Goal: Check status: Check status

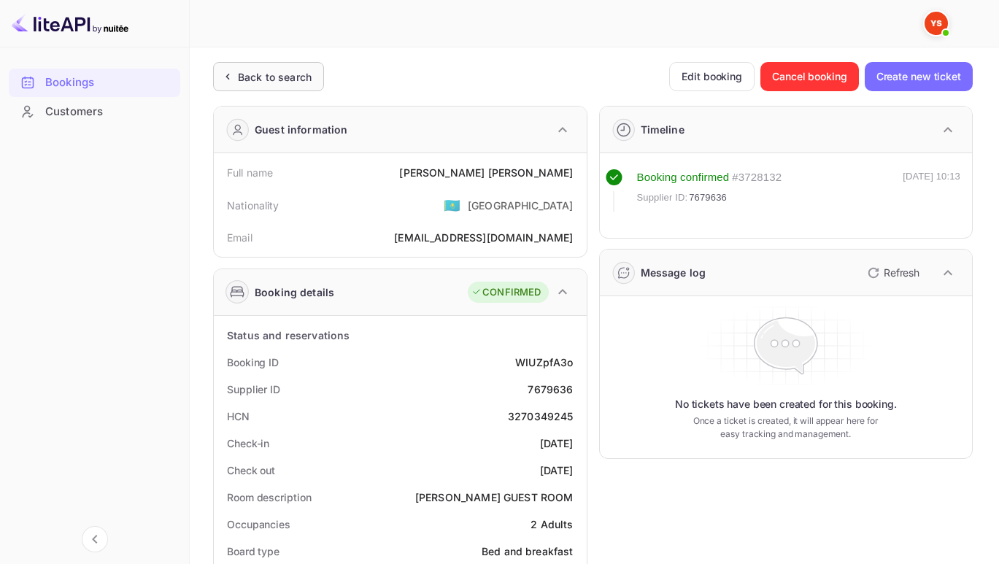
click at [263, 70] on div "Back to search" at bounding box center [275, 76] width 74 height 15
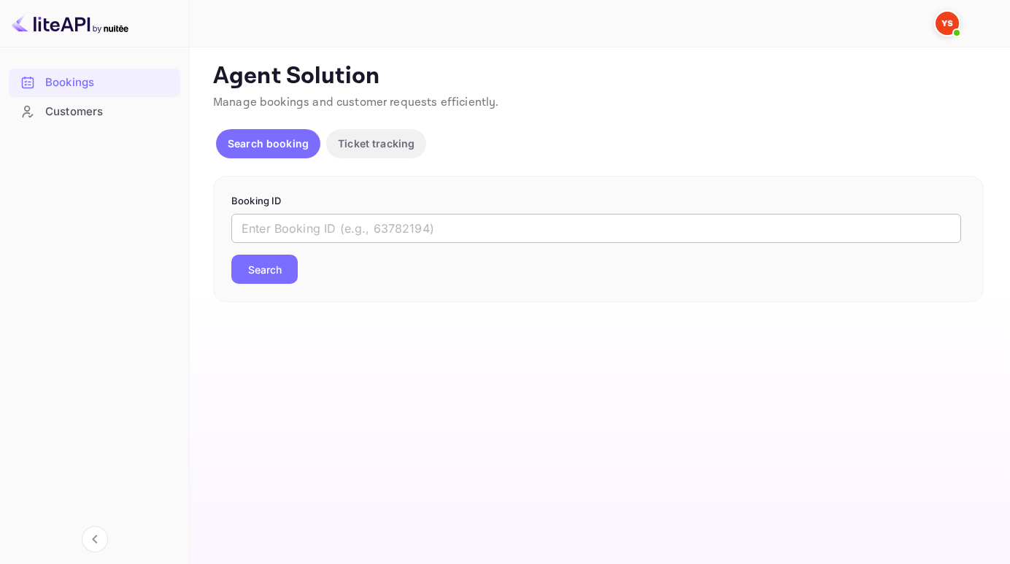
click at [307, 236] on input "text" at bounding box center [596, 228] width 730 height 29
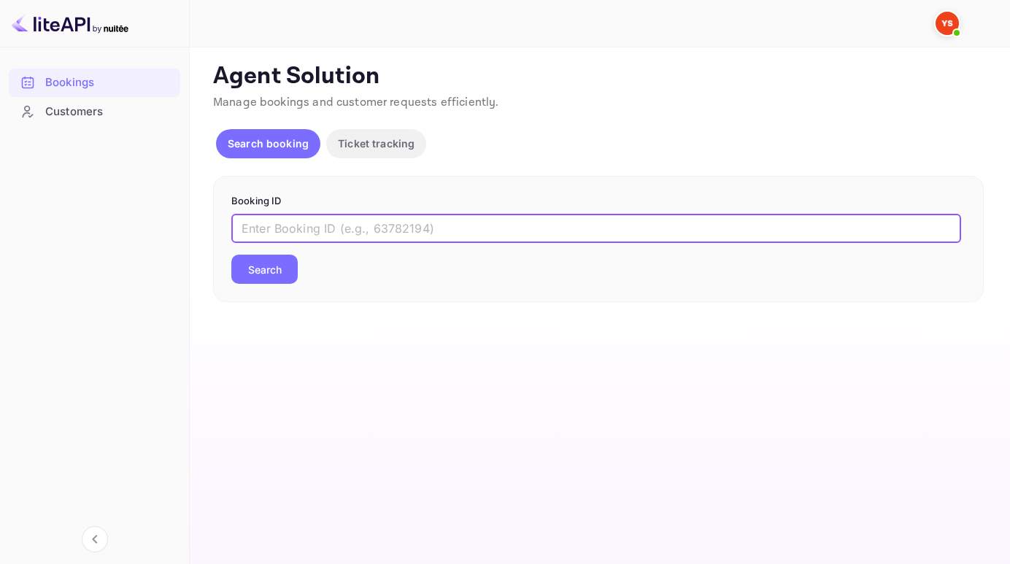
paste input "9348567"
type input "9348567"
click at [271, 277] on button "Search" at bounding box center [264, 269] width 66 height 29
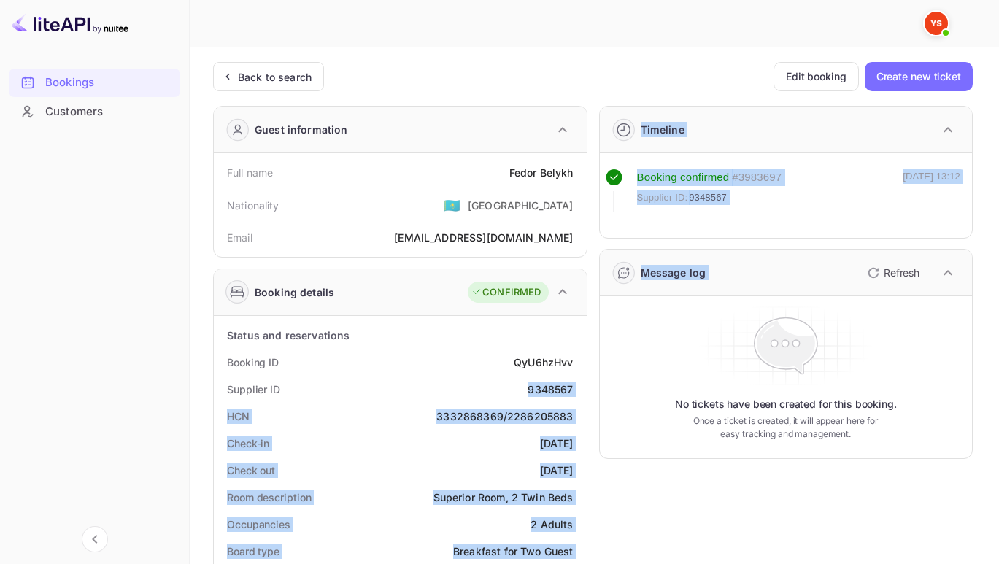
drag, startPoint x: 523, startPoint y: 385, endPoint x: 614, endPoint y: 395, distance: 91.0
click at [542, 399] on div "Supplier ID 9348567" at bounding box center [400, 389] width 361 height 27
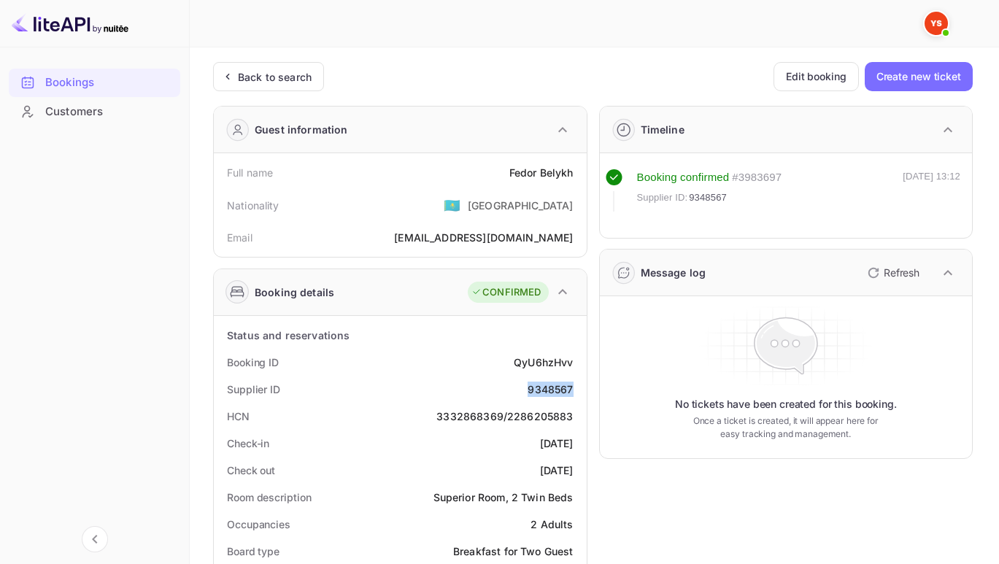
drag, startPoint x: 526, startPoint y: 389, endPoint x: 582, endPoint y: 388, distance: 56.9
copy div "9348567"
drag, startPoint x: 501, startPoint y: 173, endPoint x: 581, endPoint y: 172, distance: 80.3
click at [581, 172] on div "Full name [PERSON_NAME] Nationality 🇰🇿 [DEMOGRAPHIC_DATA] Email [EMAIL_ADDRESS]…" at bounding box center [400, 205] width 373 height 104
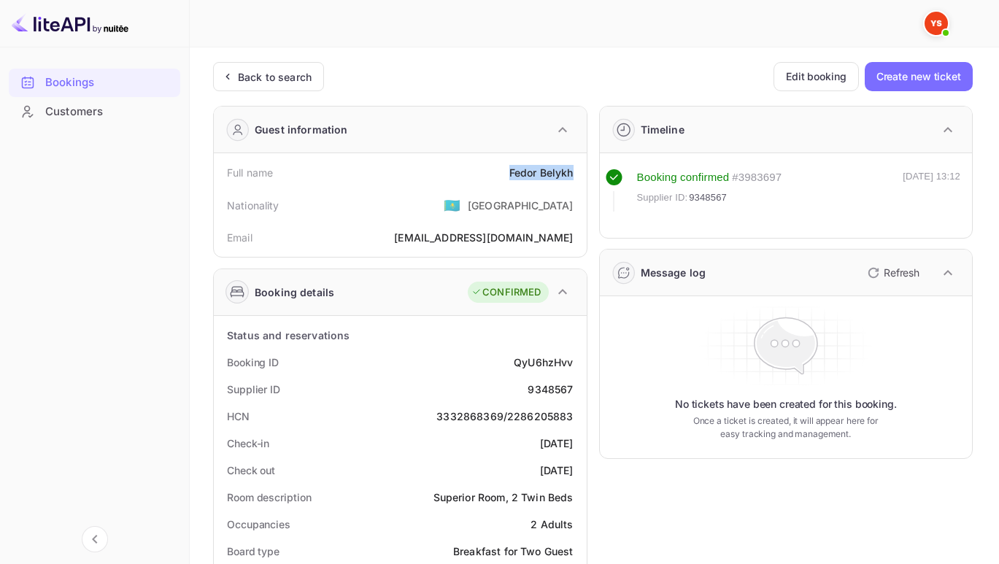
copy div "[PERSON_NAME]"
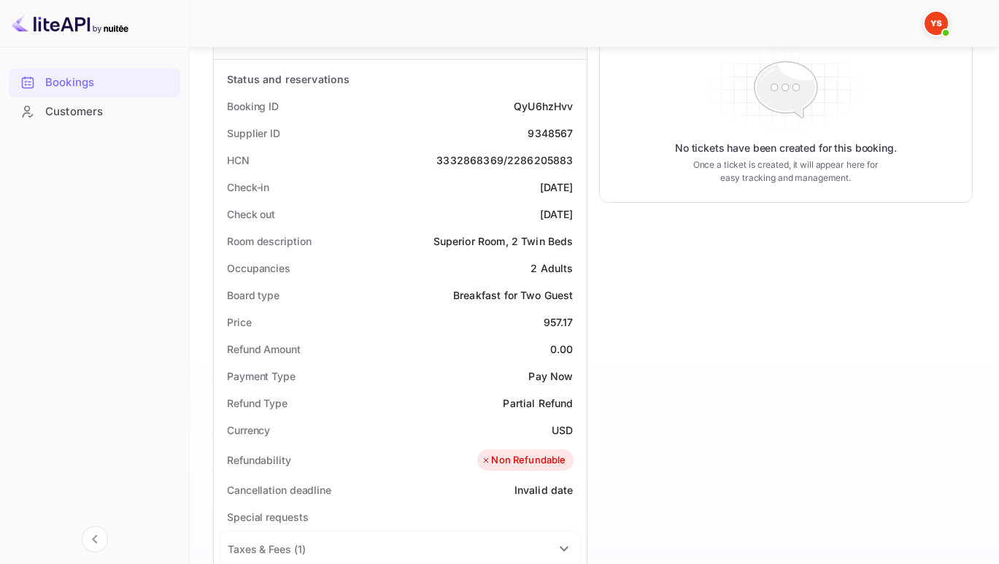
scroll to position [315, 0]
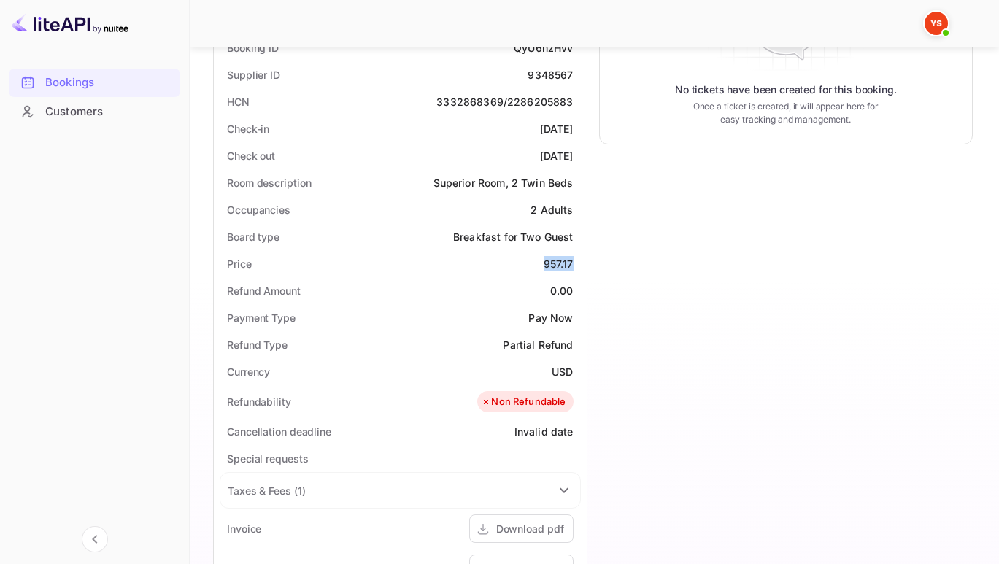
drag, startPoint x: 542, startPoint y: 261, endPoint x: 575, endPoint y: 266, distance: 34.1
click at [575, 266] on div "Price 957.17" at bounding box center [400, 263] width 361 height 27
copy div "957.17"
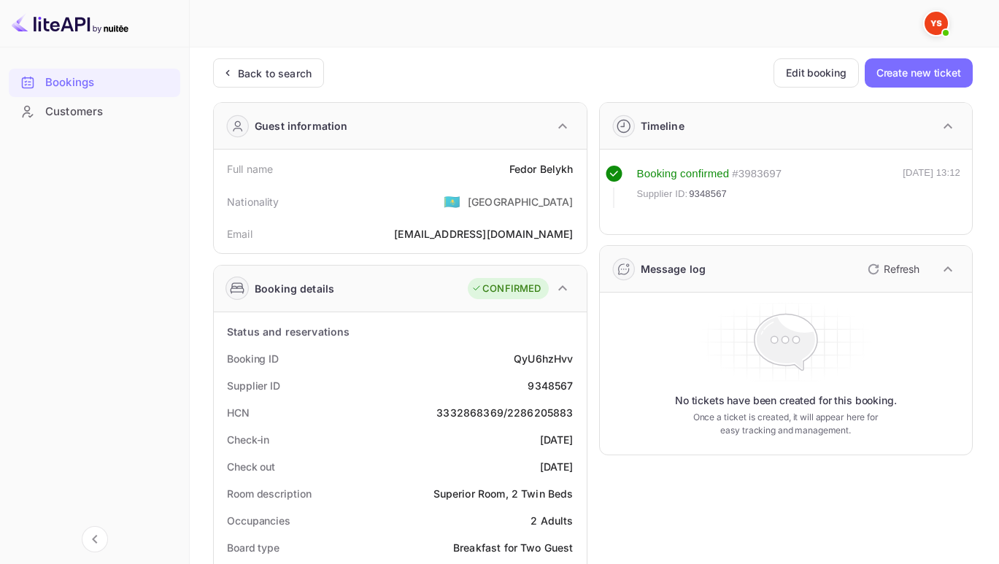
scroll to position [0, 0]
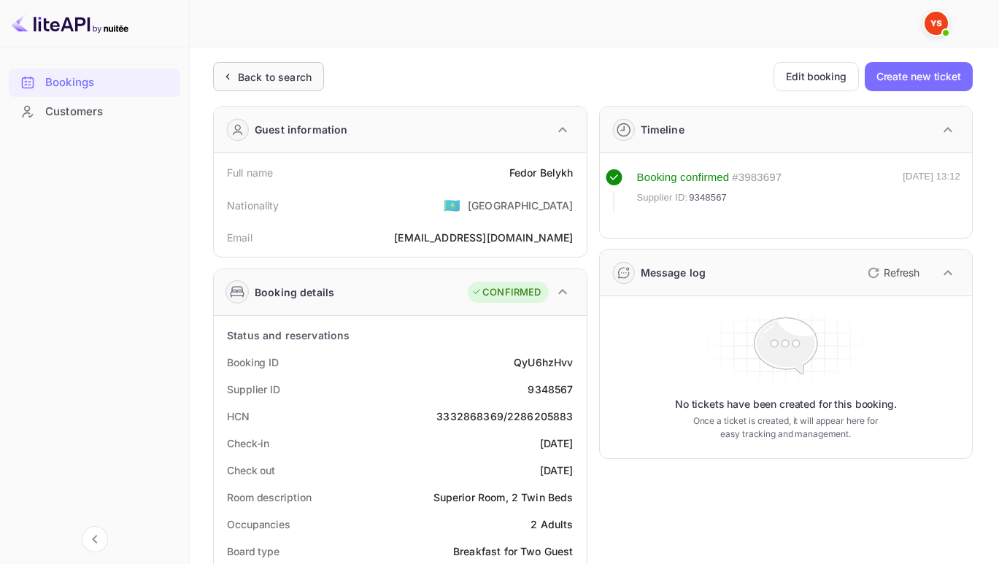
click at [263, 77] on div "Back to search" at bounding box center [275, 76] width 74 height 15
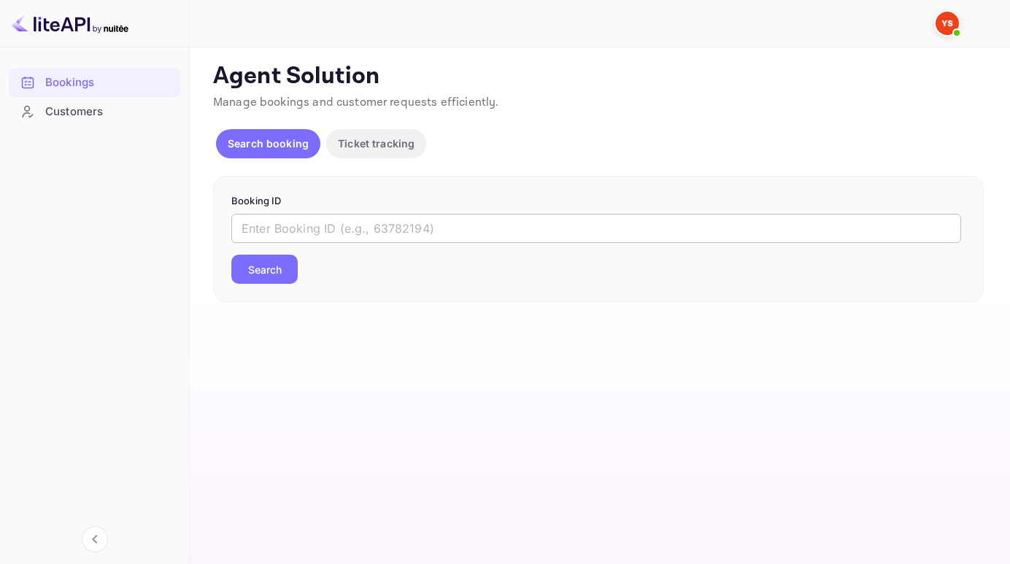
click at [318, 226] on input "text" at bounding box center [596, 228] width 730 height 29
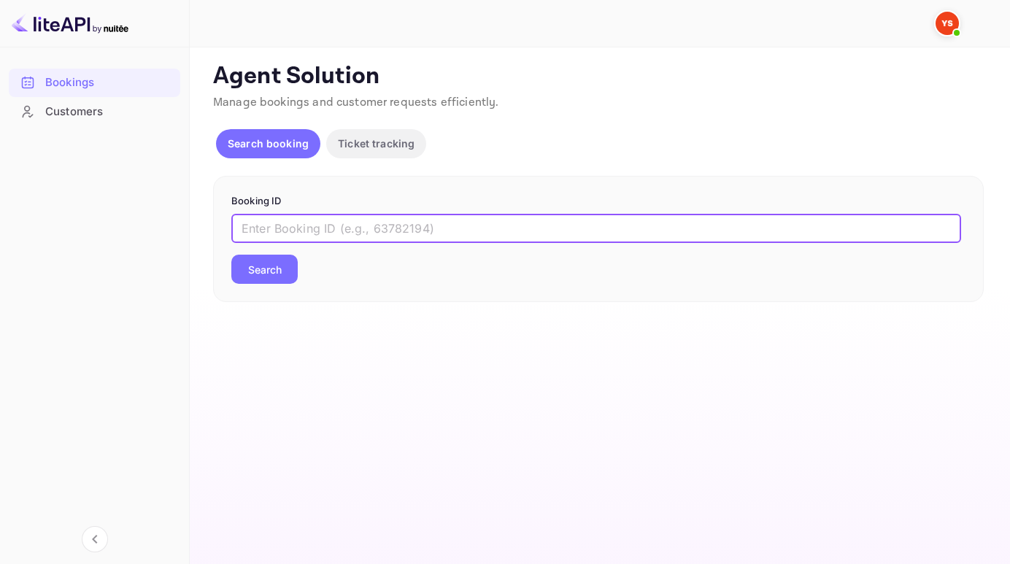
paste input "9091706"
type input "9091706"
click at [231, 255] on button "Search" at bounding box center [264, 269] width 66 height 29
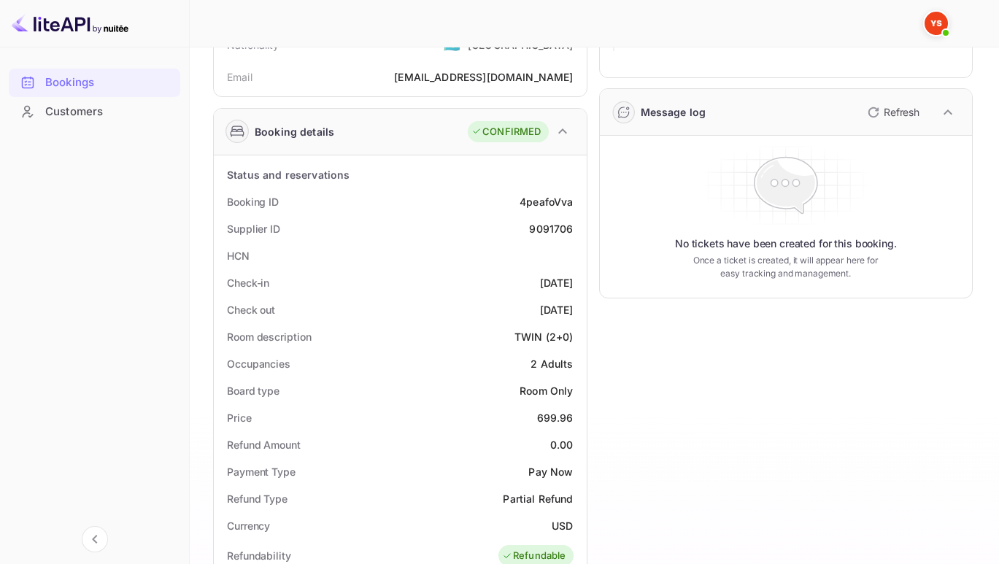
scroll to position [161, 0]
